Goal: Find specific page/section: Find specific page/section

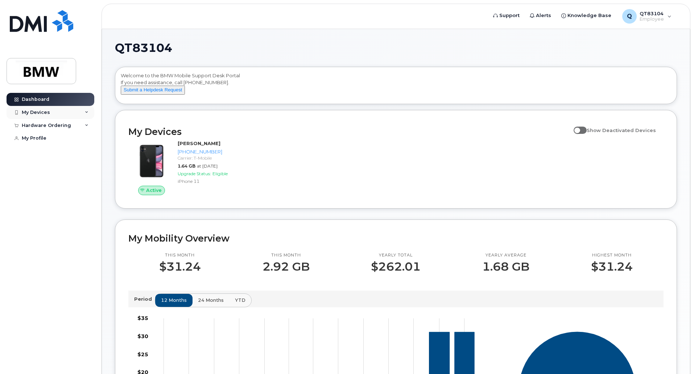
click at [44, 111] on div "My Devices" at bounding box center [36, 112] width 28 height 6
click at [38, 180] on div "My Profile" at bounding box center [34, 178] width 25 height 6
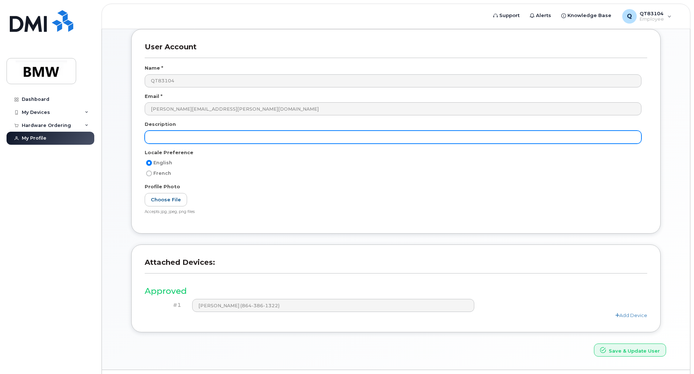
scroll to position [94, 0]
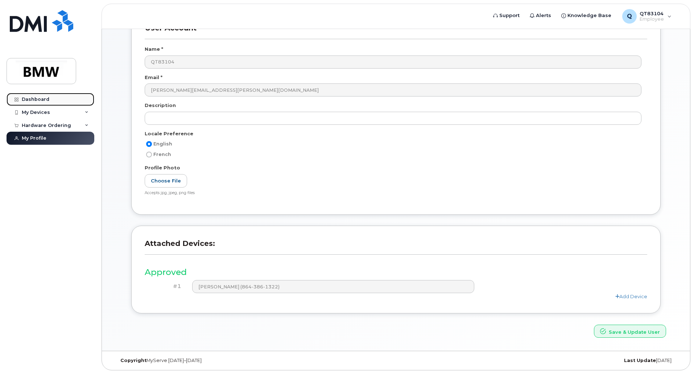
click at [32, 100] on div "Dashboard" at bounding box center [36, 99] width 28 height 6
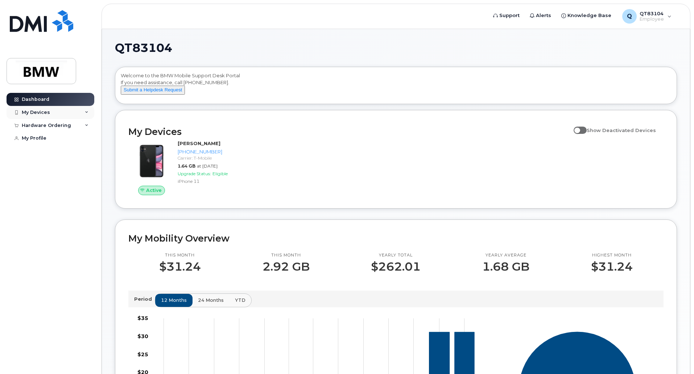
click at [32, 112] on div "My Devices" at bounding box center [36, 112] width 28 height 6
click at [84, 171] on div "Hardware Ordering" at bounding box center [51, 164] width 88 height 13
